Goal: Task Accomplishment & Management: Complete application form

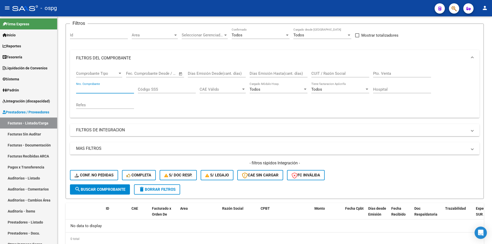
scroll to position [29, 0]
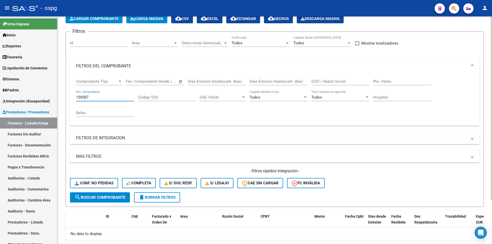
type input "159587"
click at [79, 196] on mat-icon "search" at bounding box center [78, 197] width 6 height 6
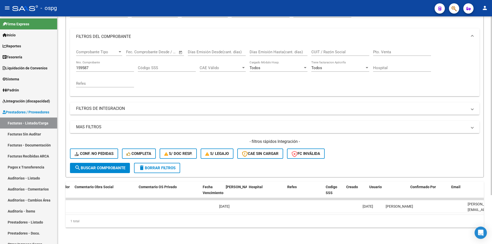
scroll to position [0, 904]
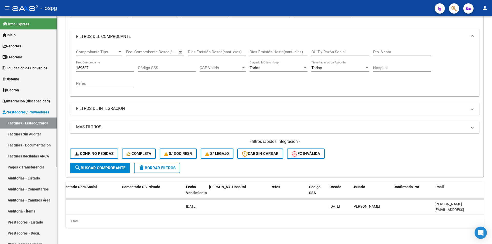
click at [20, 175] on link "Auditorías - Listado" at bounding box center [28, 178] width 57 height 11
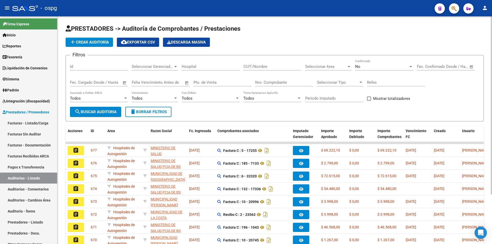
click at [289, 83] on input "Nro. Comprobante" at bounding box center [284, 82] width 58 height 5
type input "159587"
click at [384, 62] on div "No Confirmado" at bounding box center [384, 64] width 58 height 11
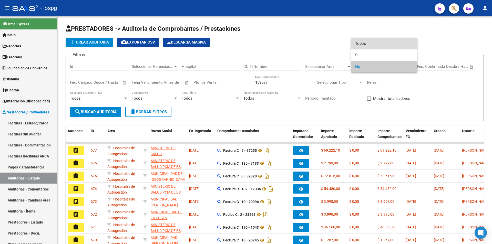
click at [384, 45] on span "Todos" at bounding box center [384, 44] width 58 height 12
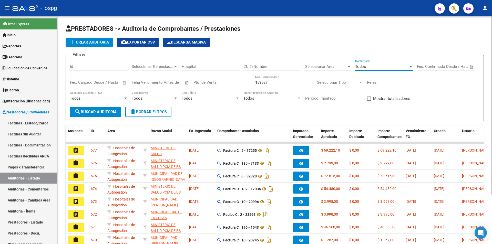
click at [92, 115] on button "search Buscar Auditoria" at bounding box center [95, 112] width 51 height 10
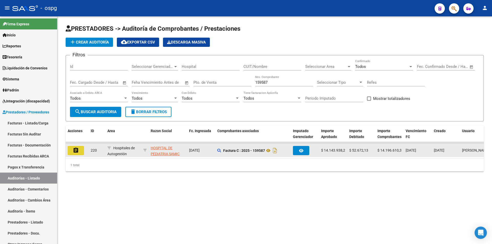
click at [72, 153] on button "assignment" at bounding box center [76, 150] width 16 height 9
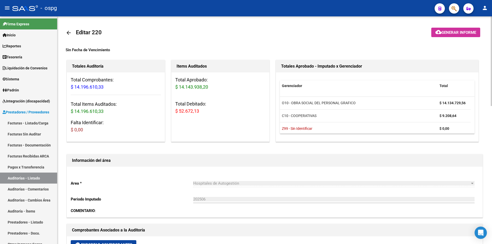
click at [69, 31] on mat-icon "arrow_back" at bounding box center [69, 33] width 6 height 6
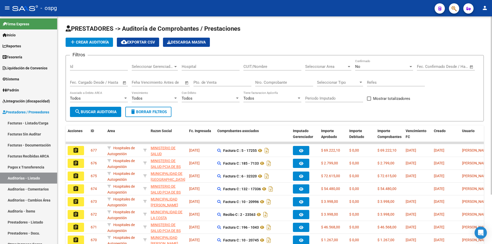
click at [372, 68] on div "No" at bounding box center [381, 66] width 53 height 5
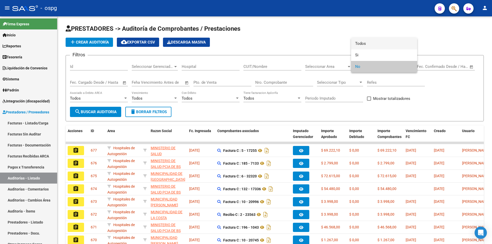
click at [383, 45] on span "Todos" at bounding box center [384, 44] width 58 height 12
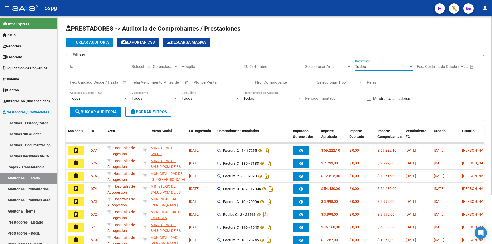
click at [283, 81] on input "Nro. Comprobante" at bounding box center [284, 82] width 58 height 5
type input "159587"
click at [90, 111] on span "search Buscar Auditoria" at bounding box center [96, 112] width 42 height 5
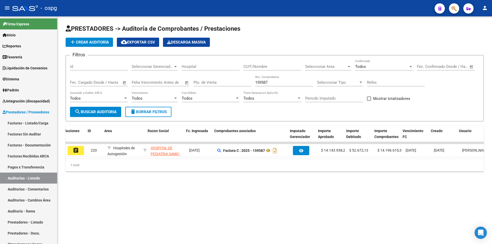
scroll to position [0, 3]
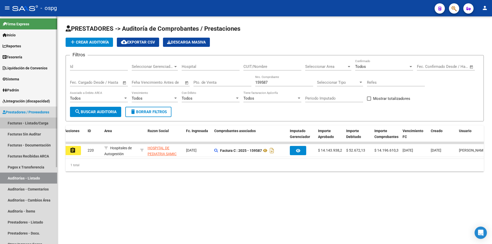
click at [36, 122] on link "Facturas - Listado/Carga" at bounding box center [28, 123] width 57 height 11
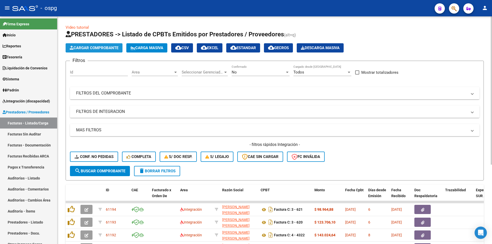
click at [95, 49] on span "Cargar Comprobante" at bounding box center [94, 48] width 49 height 5
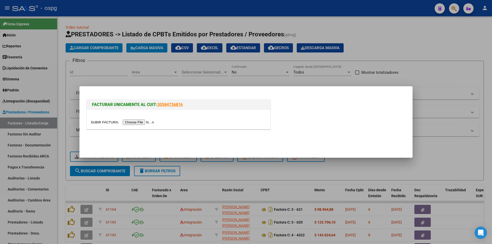
drag, startPoint x: 251, startPoint y: 80, endPoint x: 156, endPoint y: 52, distance: 99.2
click at [251, 80] on div at bounding box center [246, 122] width 492 height 244
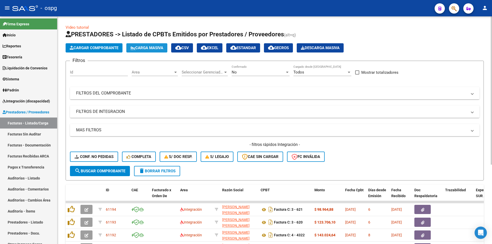
click at [155, 51] on button "Carga Masiva" at bounding box center [146, 47] width 41 height 9
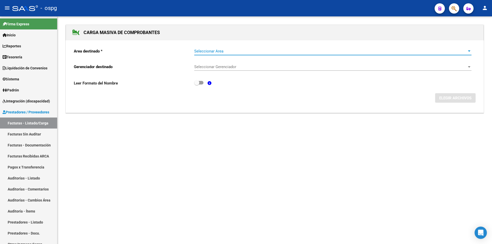
click at [219, 53] on span "Seleccionar Area" at bounding box center [330, 51] width 273 height 5
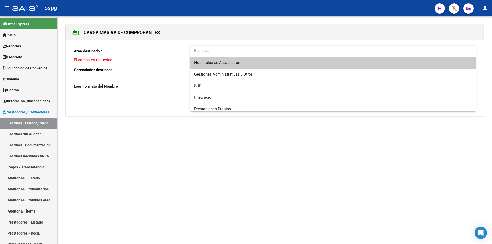
click at [220, 64] on span "Hospitales de Autogestión" at bounding box center [217, 63] width 46 height 5
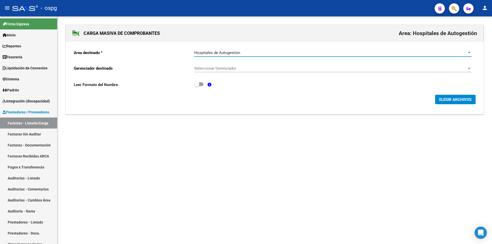
click at [446, 98] on span "ELEGIR ARCHIVOS" at bounding box center [455, 99] width 32 height 5
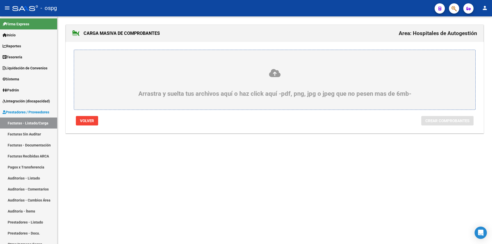
click at [332, 74] on icon at bounding box center [274, 72] width 377 height 9
click at [0, 0] on input "Arrastra y suelta tus archivos aquí o haz click aquí -pdf, png, jpg o jpeg que …" at bounding box center [0, 0] width 0 height 0
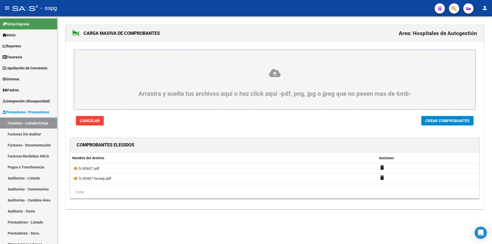
click at [442, 125] on button "Crear Comprobantes" at bounding box center [448, 120] width 52 height 9
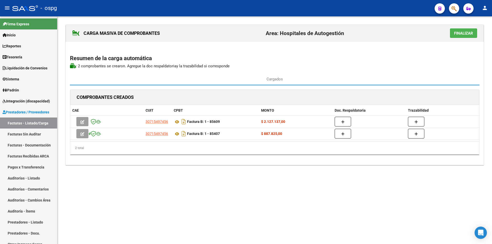
click at [461, 34] on span "Finalizar" at bounding box center [463, 33] width 19 height 5
